Goal: Task Accomplishment & Management: Manage account settings

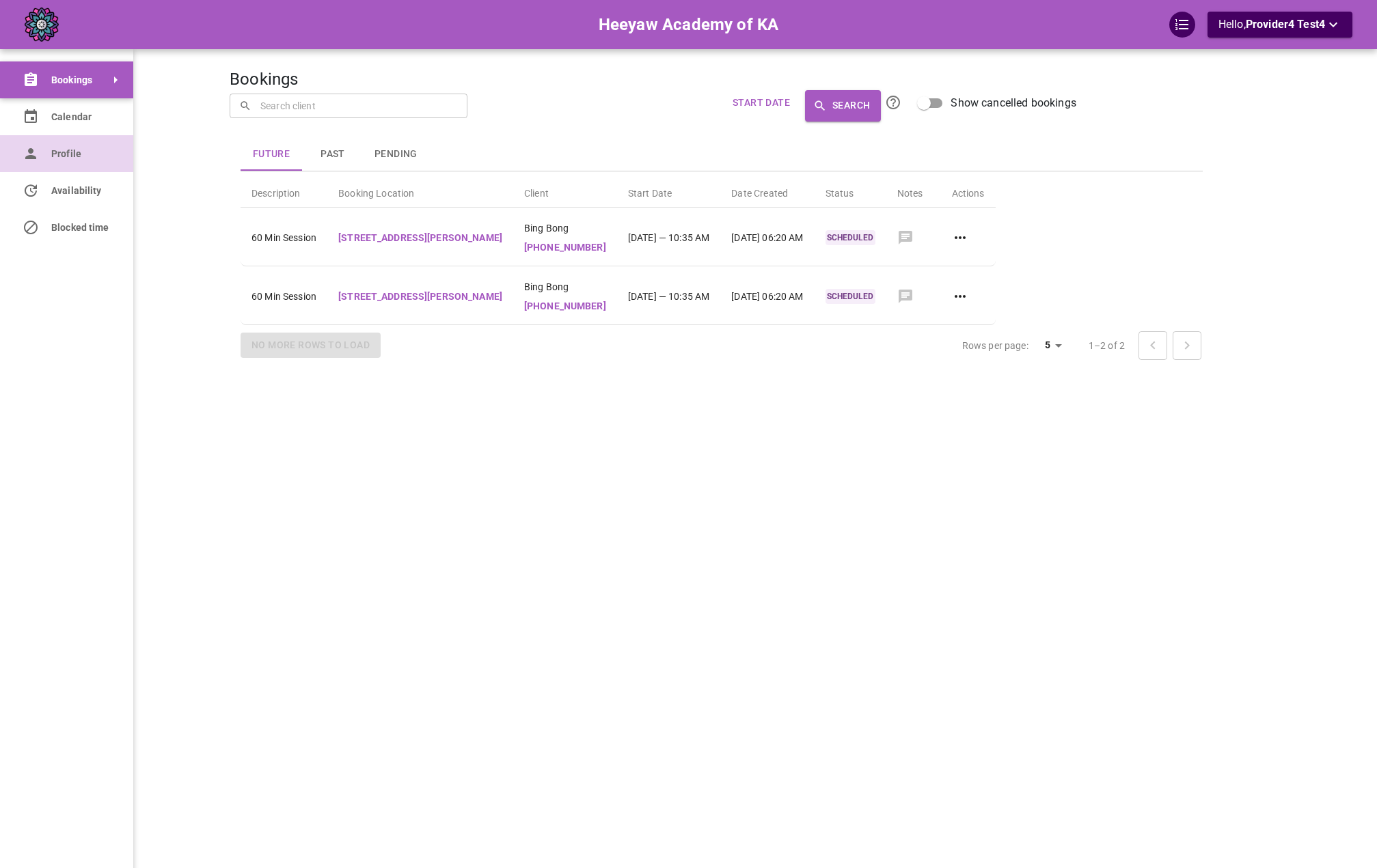
click at [38, 160] on icon at bounding box center [31, 153] width 16 height 16
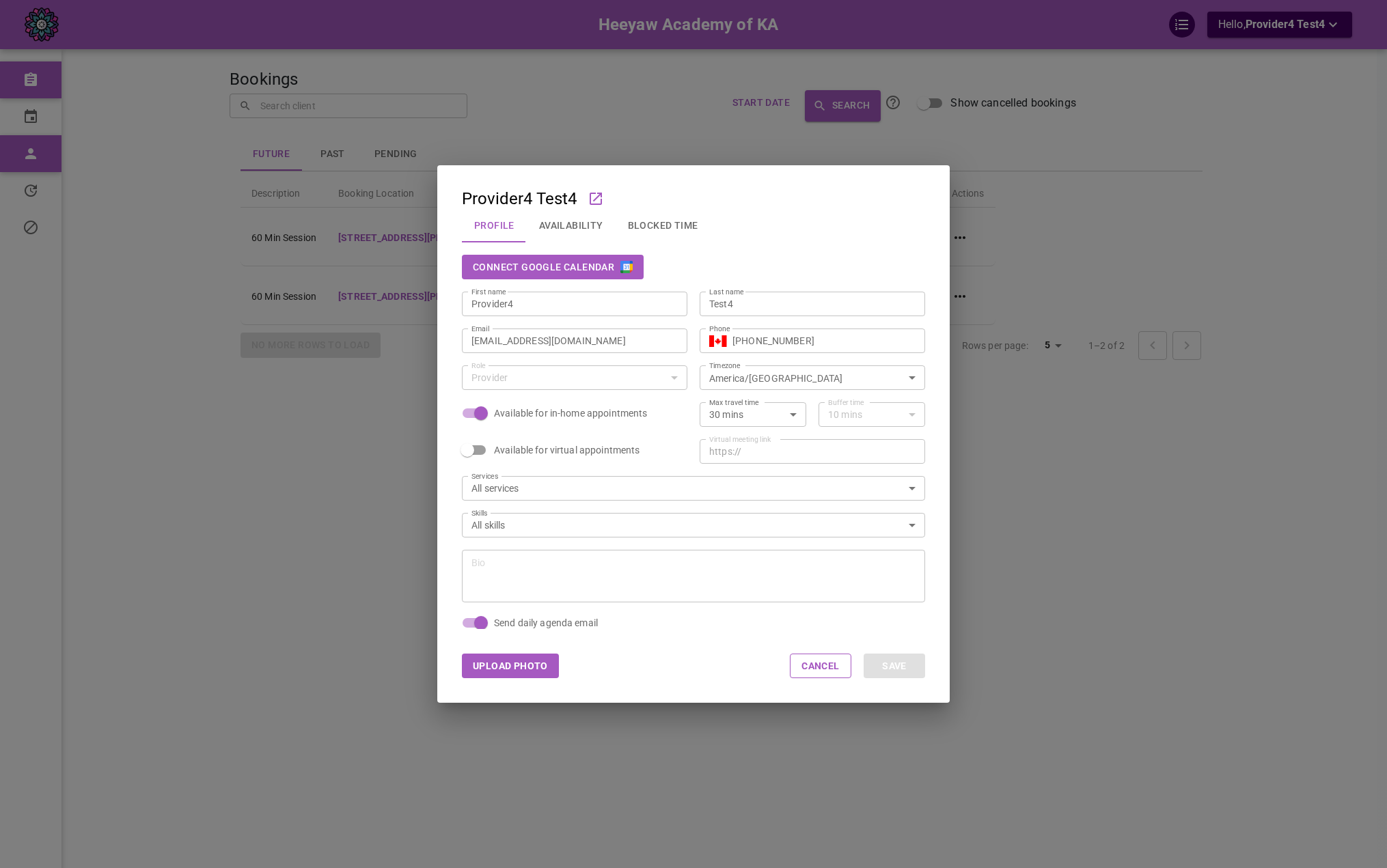
click at [534, 267] on button "Connect Google Calendar" at bounding box center [552, 267] width 181 height 24
click at [179, 166] on div "Provider4 Test4 Profile Availability Blocked Time Disconnect Google Calendar Fi…" at bounding box center [693, 434] width 1387 height 868
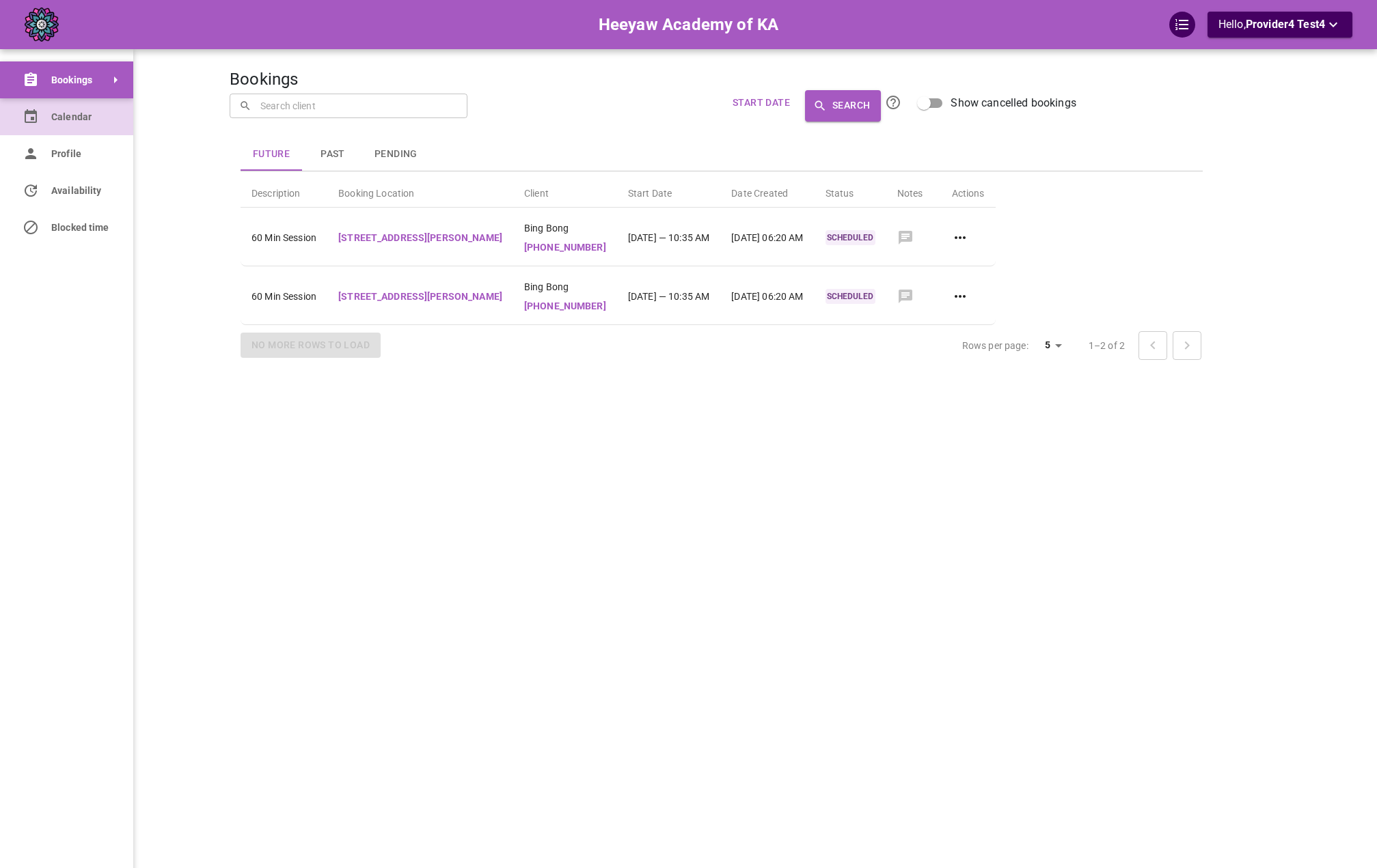
click at [41, 124] on link "Calendar" at bounding box center [67, 117] width 133 height 37
